Goal: Task Accomplishment & Management: Manage account settings

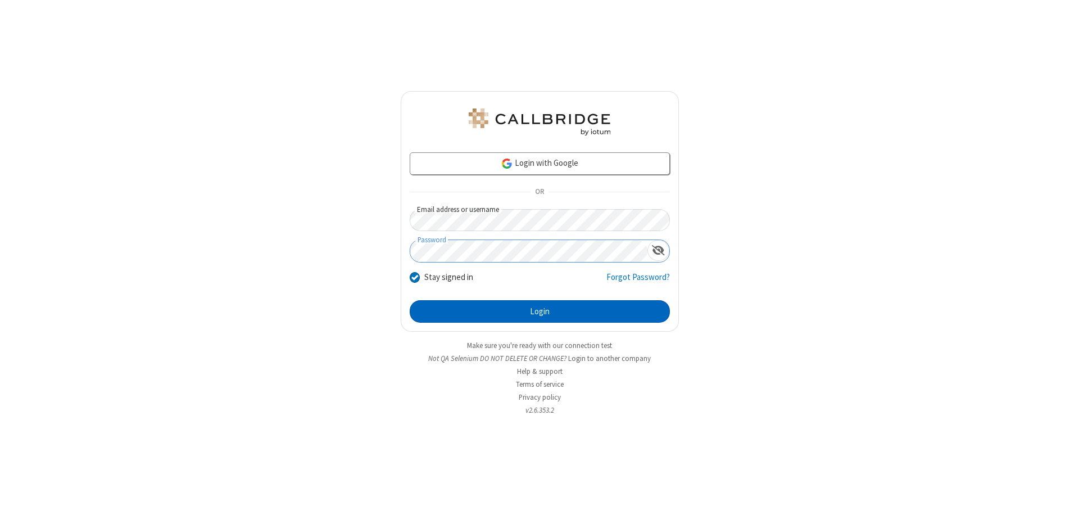
click at [539, 311] on button "Login" at bounding box center [540, 311] width 260 height 22
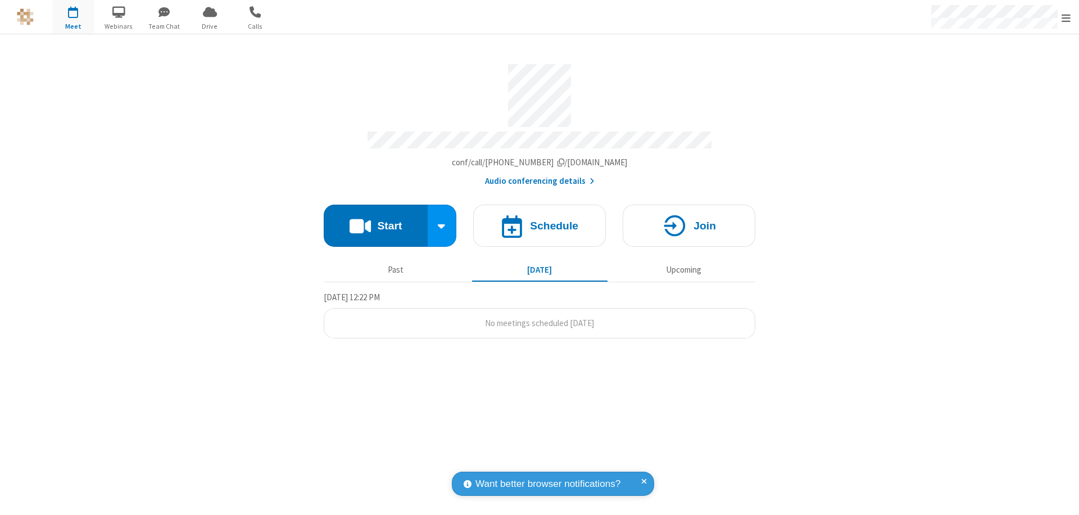
click at [1066, 17] on span "Open menu" at bounding box center [1065, 17] width 9 height 11
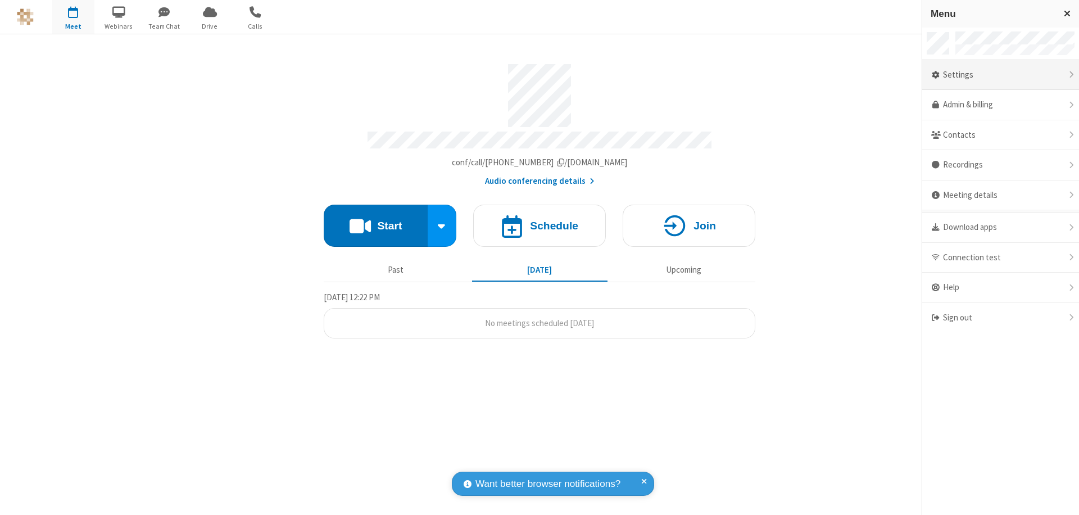
click at [1000, 75] on div "Settings" at bounding box center [1000, 75] width 157 height 30
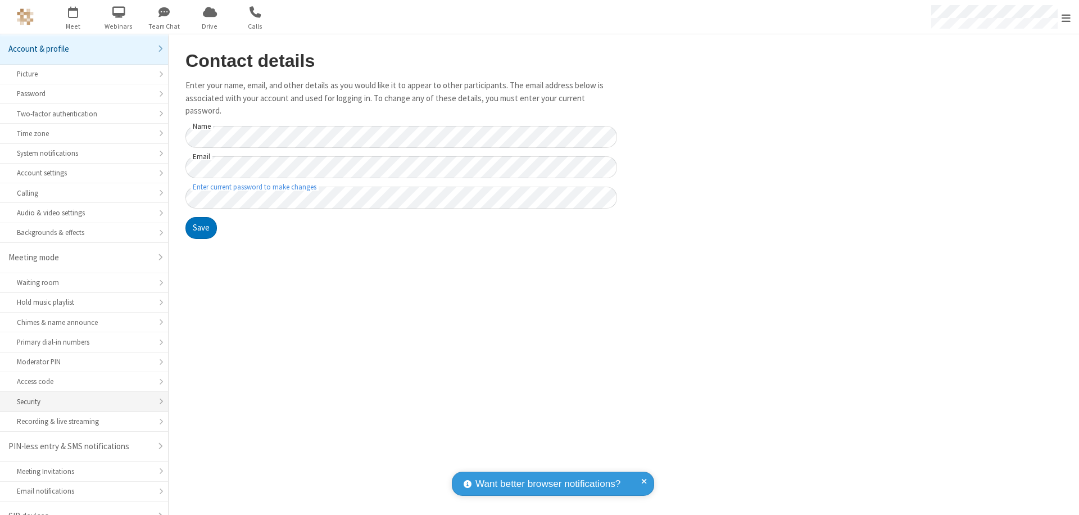
click at [80, 396] on div "Security" at bounding box center [84, 401] width 134 height 11
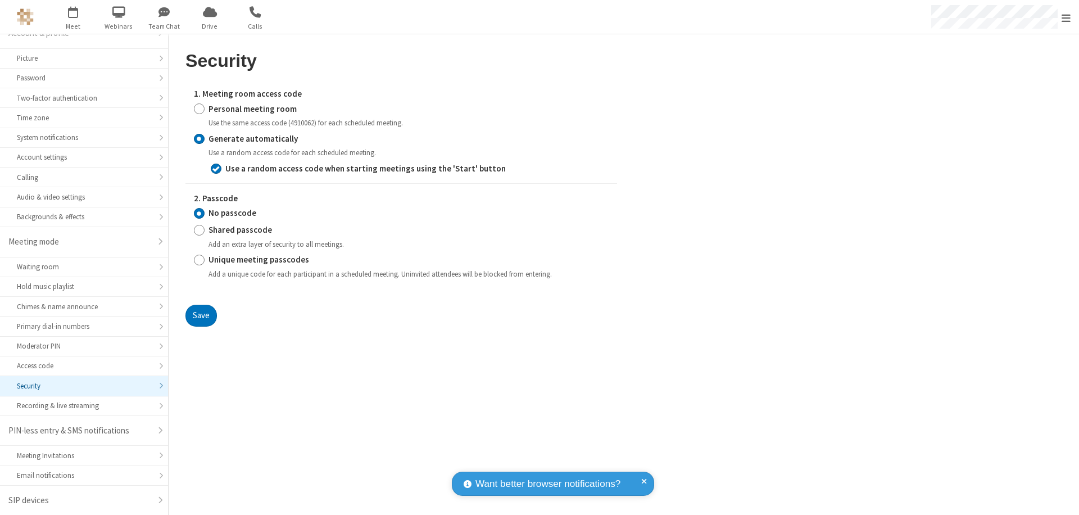
click at [201, 315] on button "Save" at bounding box center [200, 316] width 31 height 22
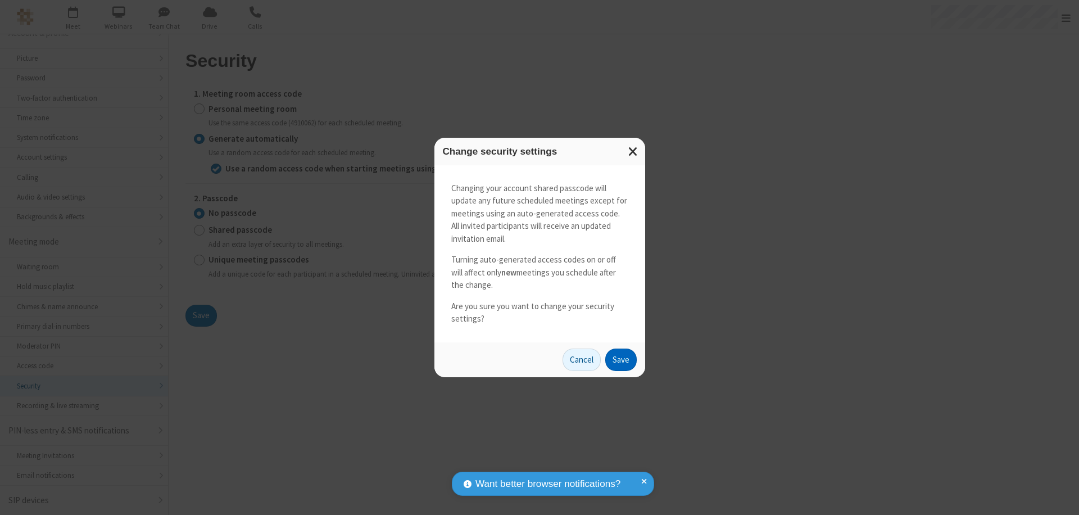
click at [620, 359] on button "Save" at bounding box center [620, 359] width 31 height 22
